Goal: Task Accomplishment & Management: Use online tool/utility

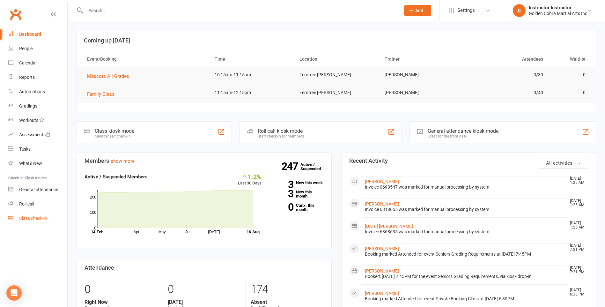
click at [34, 218] on div "Class check-in" at bounding box center [33, 218] width 28 height 5
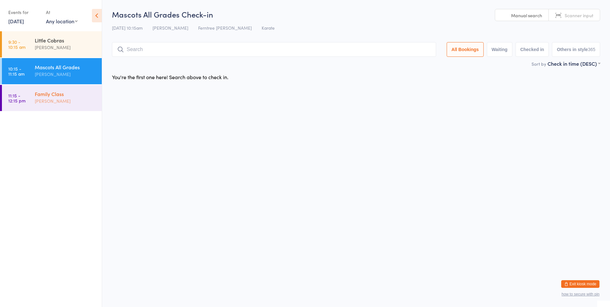
click at [61, 89] on div "Family Class Samuel Gordon" at bounding box center [68, 97] width 67 height 25
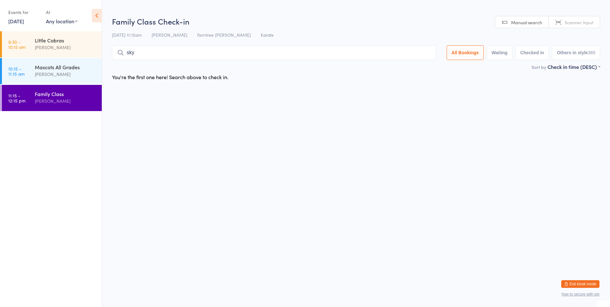
type input "skye"
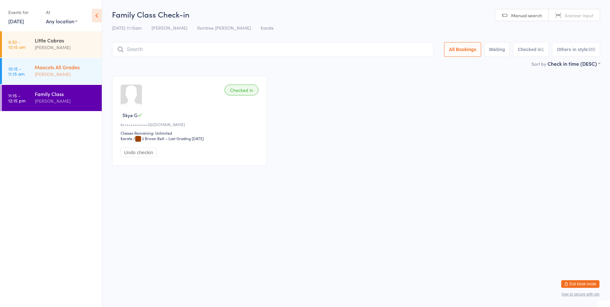
click at [66, 70] on div "Michael Hoffman" at bounding box center [66, 73] width 62 height 7
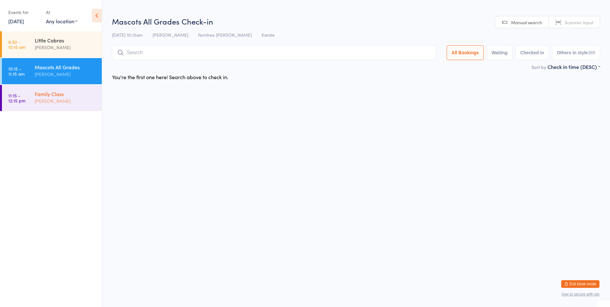
click at [58, 101] on div "Samuel Gordon" at bounding box center [66, 100] width 62 height 7
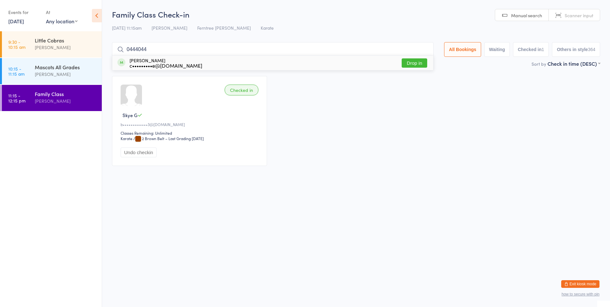
type input "04440444"
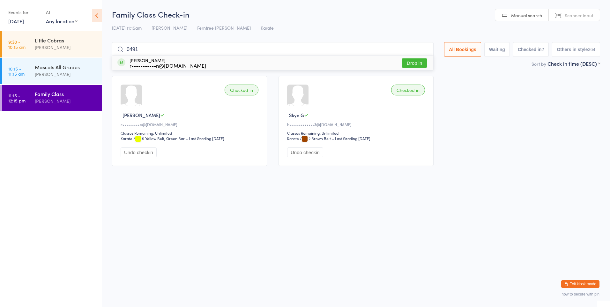
type input "0491"
click at [150, 65] on div "r•••••••••••n@gmail.com" at bounding box center [167, 65] width 77 height 5
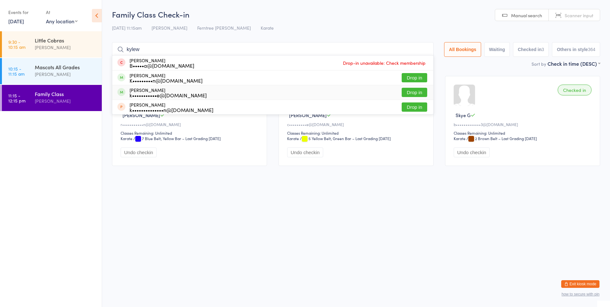
type input "kylew"
click at [422, 94] on button "Drop in" at bounding box center [414, 92] width 26 height 9
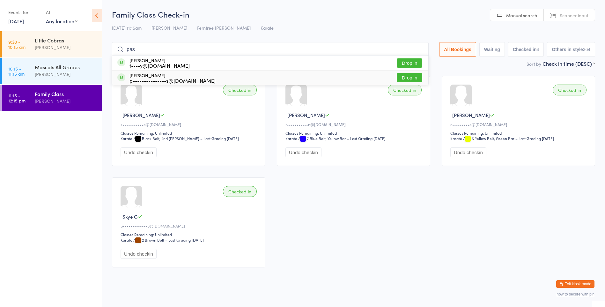
type input "pas"
click at [160, 76] on div "Pascal Molenberghs p•••••••••••••••s@gmail.com" at bounding box center [172, 78] width 86 height 10
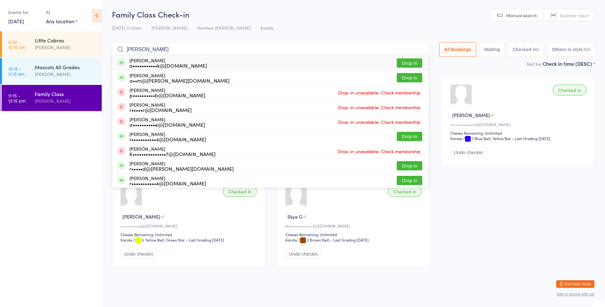
type input "adam s"
click at [174, 63] on div "a•••••••••••k@gmail.com" at bounding box center [167, 65] width 77 height 5
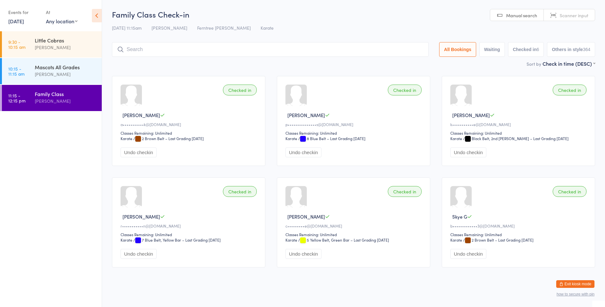
click at [229, 50] on input "search" at bounding box center [270, 49] width 317 height 15
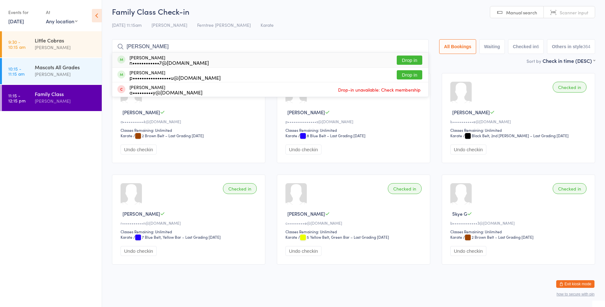
type input "aida"
click at [188, 60] on div "n••••••••••••7@hotmail.com" at bounding box center [168, 62] width 79 height 5
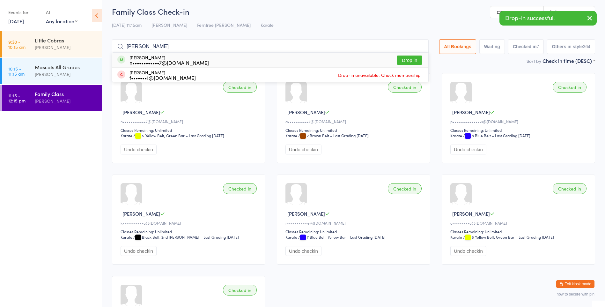
type input "nick"
click at [185, 65] on div "n••••••••••••7@hotmail.com" at bounding box center [168, 62] width 79 height 5
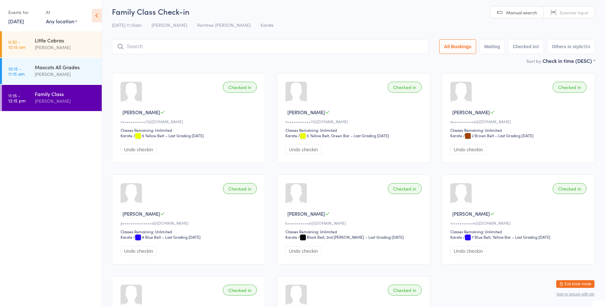
click at [178, 47] on input "search" at bounding box center [270, 46] width 317 height 15
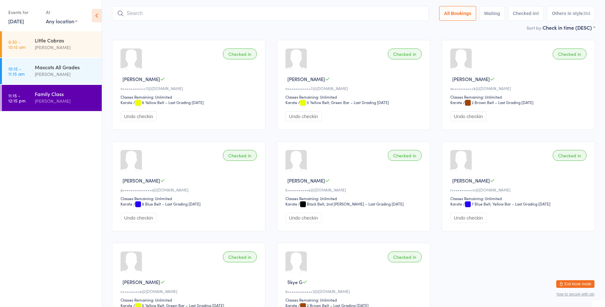
scroll to position [42, 0]
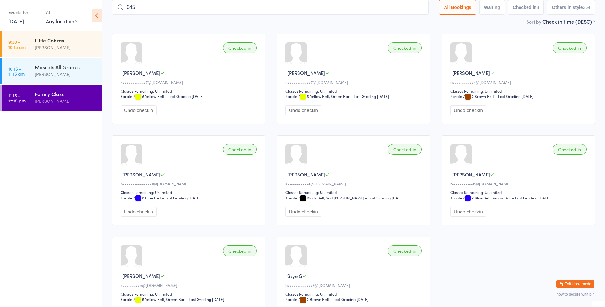
type input "0452"
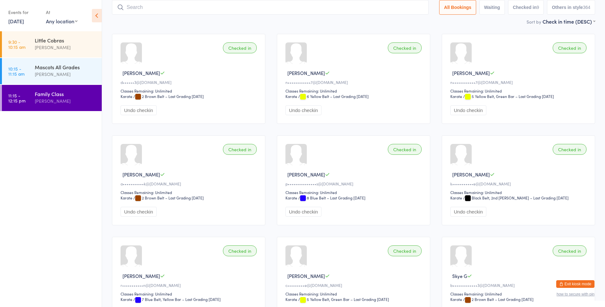
drag, startPoint x: 199, startPoint y: 11, endPoint x: 206, endPoint y: 9, distance: 7.5
click at [203, 9] on input "search" at bounding box center [270, 7] width 317 height 15
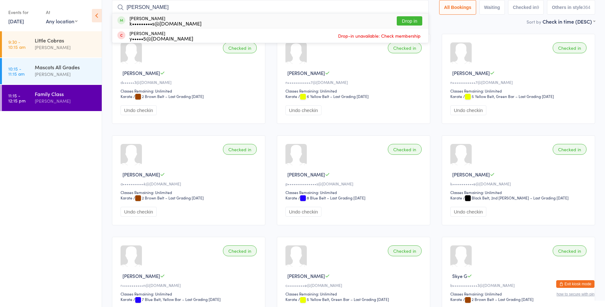
type input "keith"
click at [408, 19] on button "Drop in" at bounding box center [410, 20] width 26 height 9
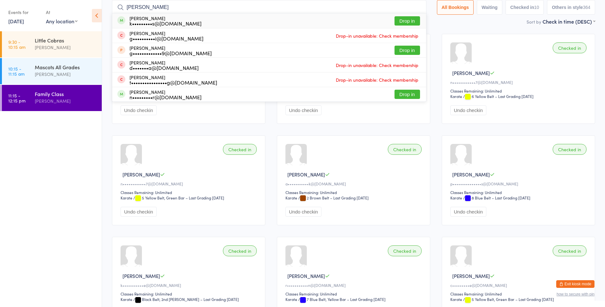
type input "gracie"
click at [408, 20] on button "Drop in" at bounding box center [407, 20] width 26 height 9
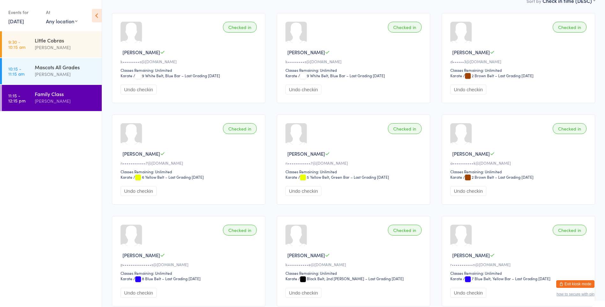
scroll to position [74, 0]
